Goal: Information Seeking & Learning: Check status

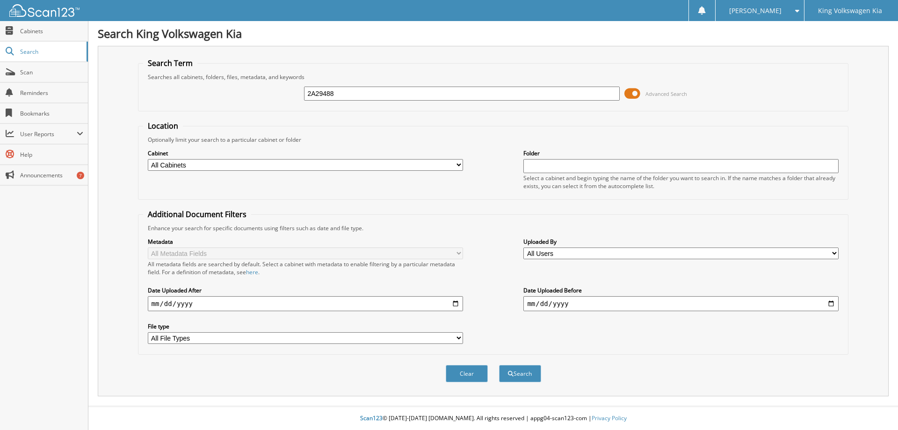
type input "2A29488"
click at [637, 92] on span at bounding box center [633, 94] width 16 height 14
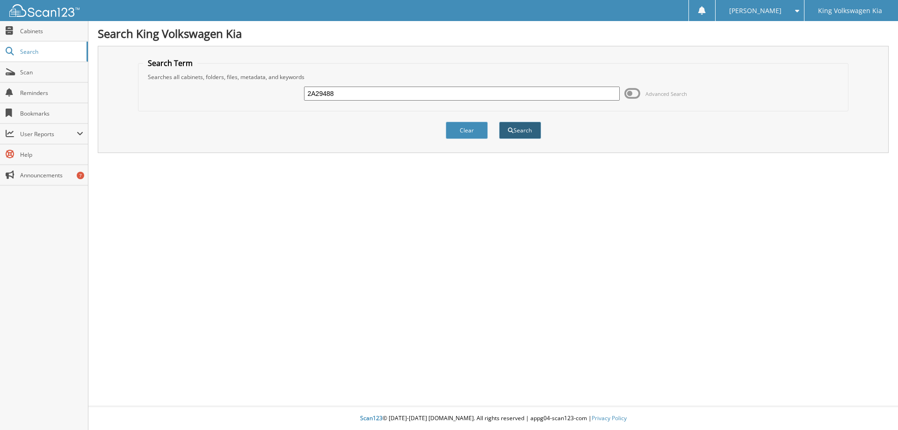
click at [517, 137] on button "Search" at bounding box center [520, 130] width 42 height 17
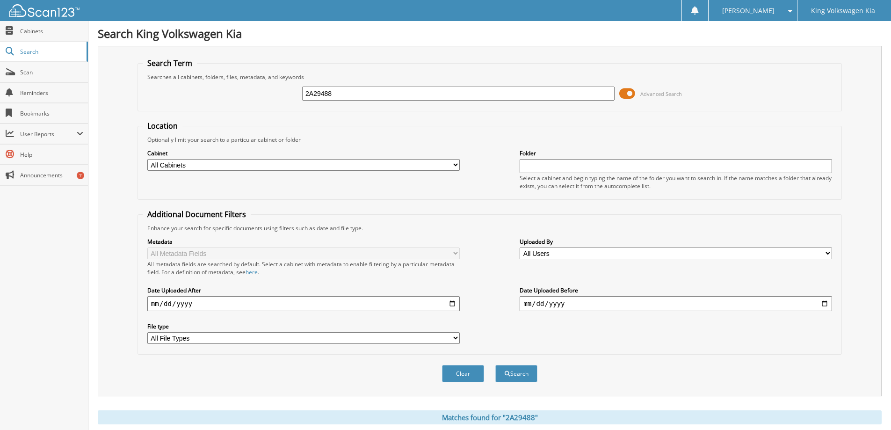
click at [455, 305] on input "date" at bounding box center [303, 303] width 313 height 15
type input "2025-06-27"
click at [827, 304] on input "date" at bounding box center [676, 303] width 313 height 15
type input "2025-06-27"
click at [455, 305] on input "2025-06-27" at bounding box center [303, 303] width 313 height 15
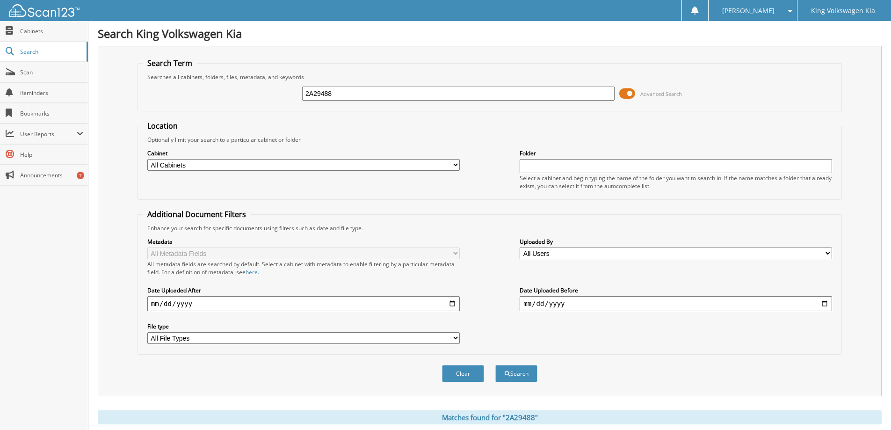
type input "2025-07-25"
click at [531, 377] on button "Search" at bounding box center [516, 373] width 42 height 17
click at [630, 93] on span at bounding box center [627, 94] width 16 height 14
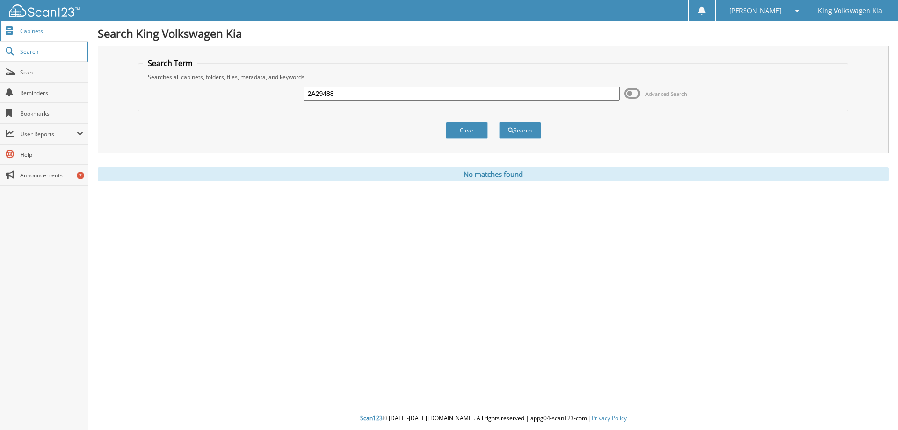
drag, startPoint x: 36, startPoint y: 35, endPoint x: 56, endPoint y: 37, distance: 19.8
click at [36, 35] on link "Cabinets" at bounding box center [44, 31] width 88 height 20
